Goal: Task Accomplishment & Management: Complete application form

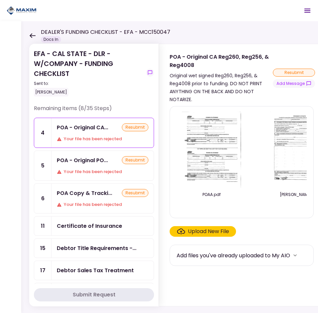
click at [107, 198] on div "POA Copy & Tracki... resubmit Your file has been rejected" at bounding box center [102, 199] width 102 height 30
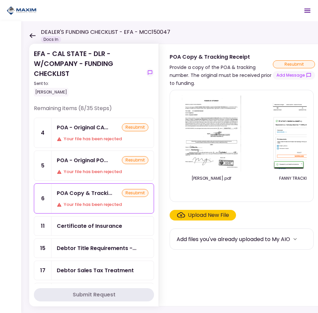
click at [206, 215] on div "Upload New File" at bounding box center [208, 215] width 41 height 8
click at [0, 0] on input "Upload New File" at bounding box center [0, 0] width 0 height 0
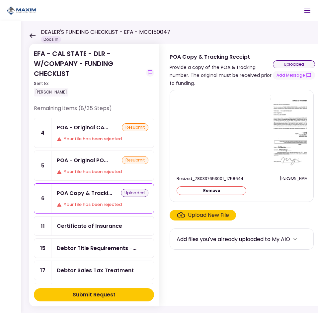
click at [205, 215] on div "Upload New File" at bounding box center [208, 215] width 41 height 8
click at [0, 0] on input "Upload New File" at bounding box center [0, 0] width 0 height 0
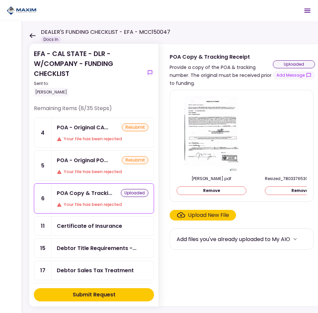
click at [119, 294] on button "Submit Request" at bounding box center [94, 294] width 120 height 13
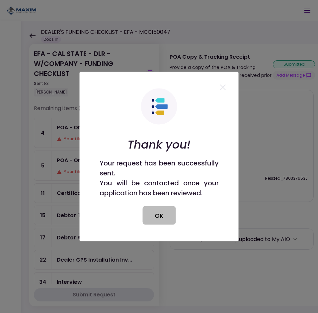
click at [163, 222] on button "OK" at bounding box center [158, 215] width 33 height 19
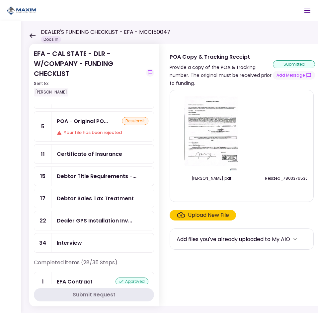
scroll to position [33, 0]
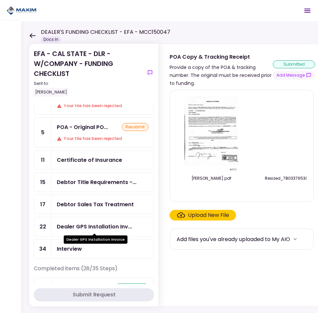
click at [113, 226] on div "Dealer GPS Installation Inv..." at bounding box center [94, 227] width 75 height 8
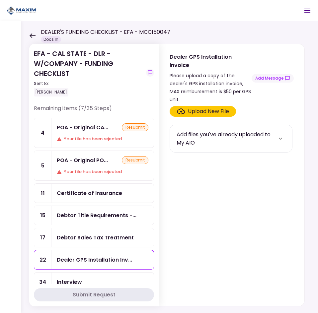
click at [101, 191] on div "Certificate of Insurance" at bounding box center [89, 193] width 65 height 8
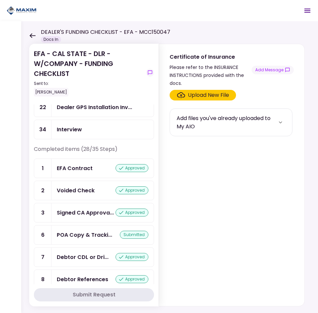
scroll to position [133, 0]
